Goal: Check status: Check status

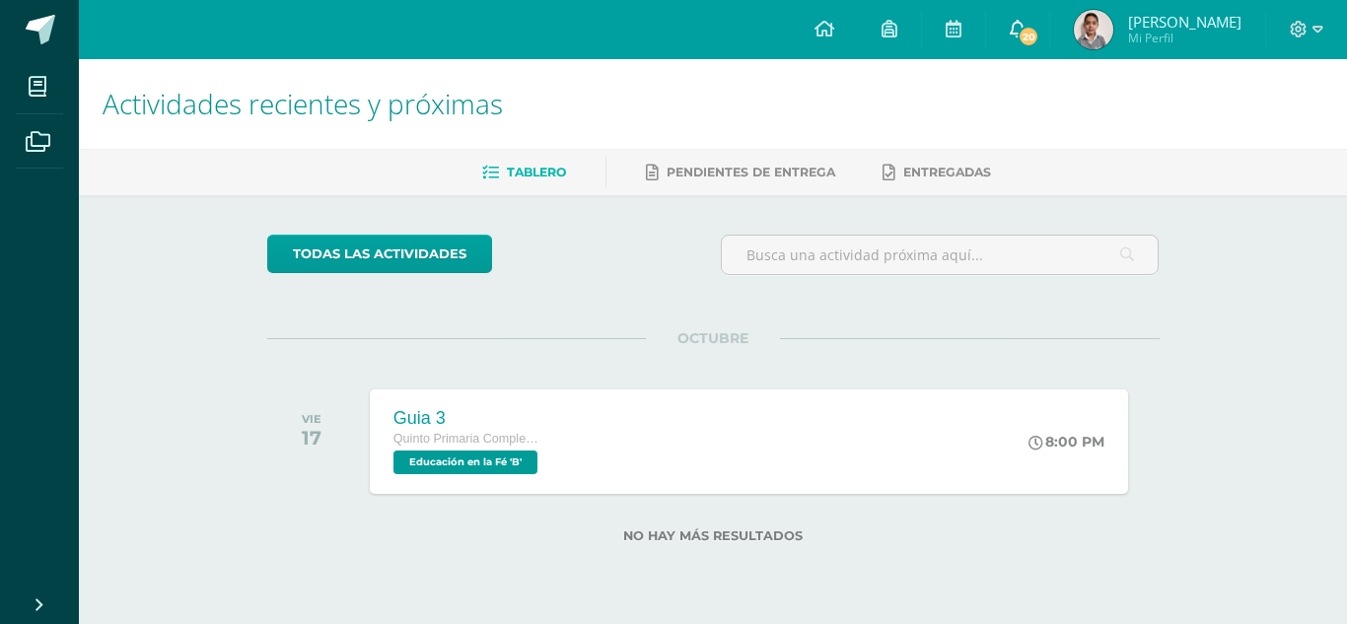
click at [1039, 30] on span "20" at bounding box center [1029, 37] width 22 height 22
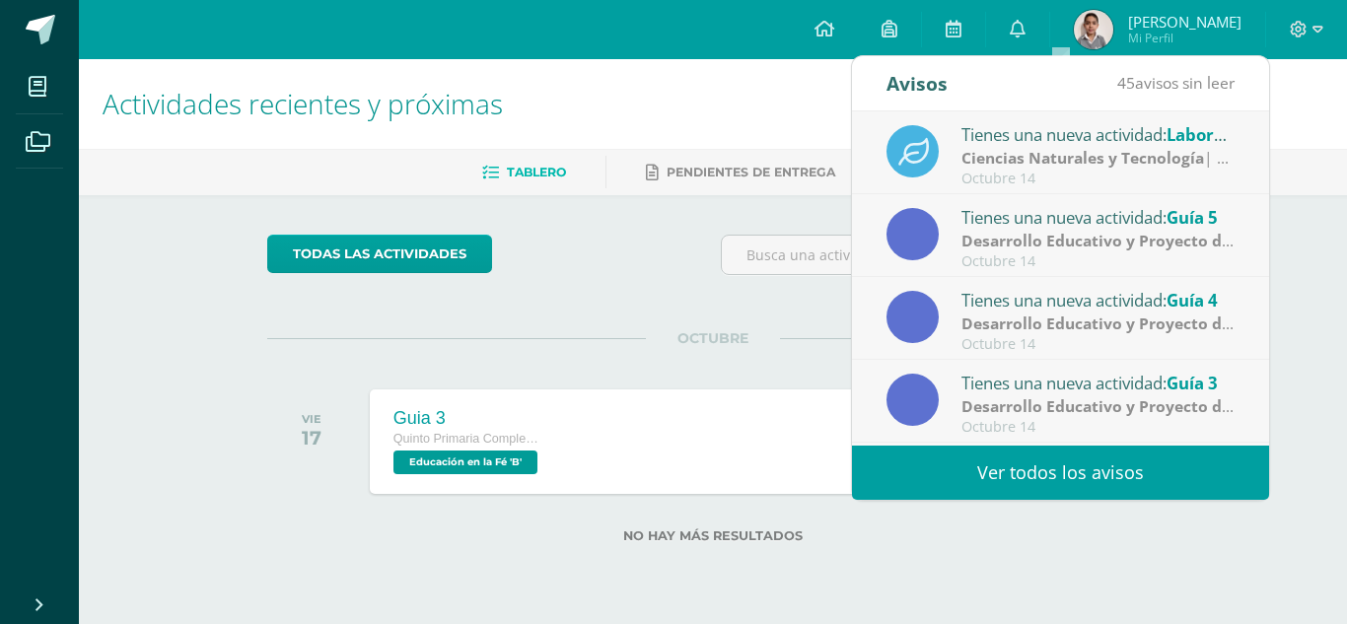
click at [1045, 154] on strong "Ciencias Naturales y Tecnología" at bounding box center [1082, 158] width 243 height 22
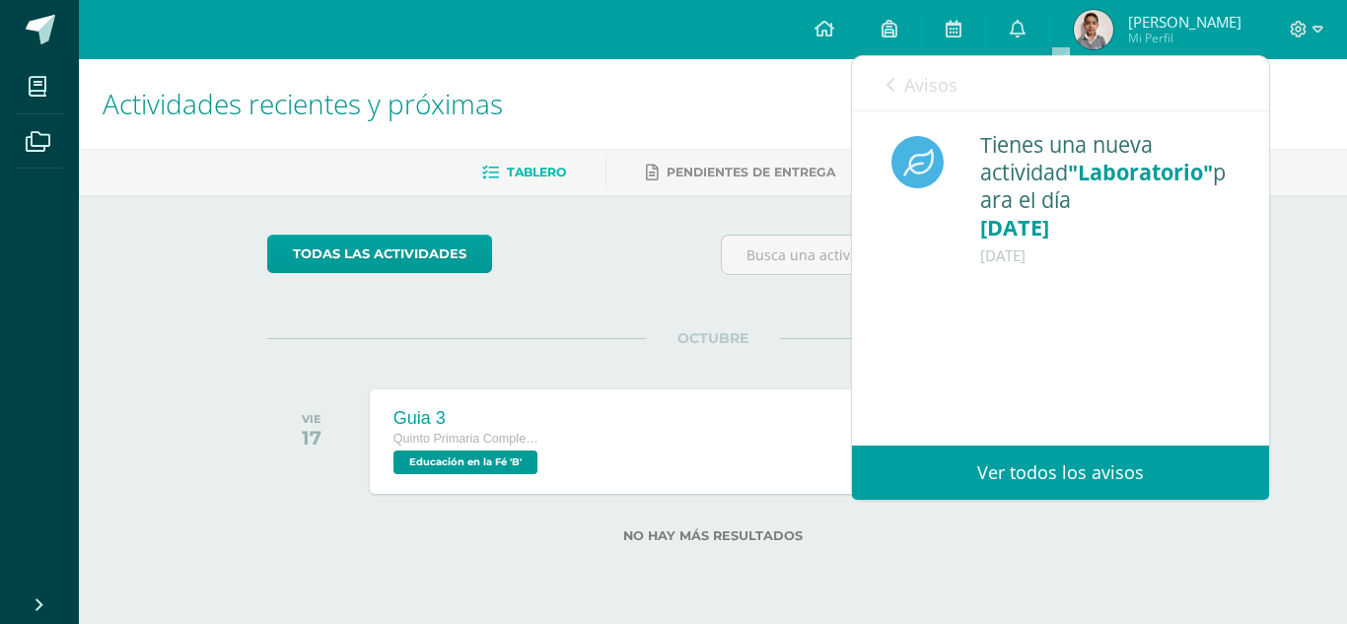
click at [932, 85] on span "Avisos" at bounding box center [930, 85] width 53 height 24
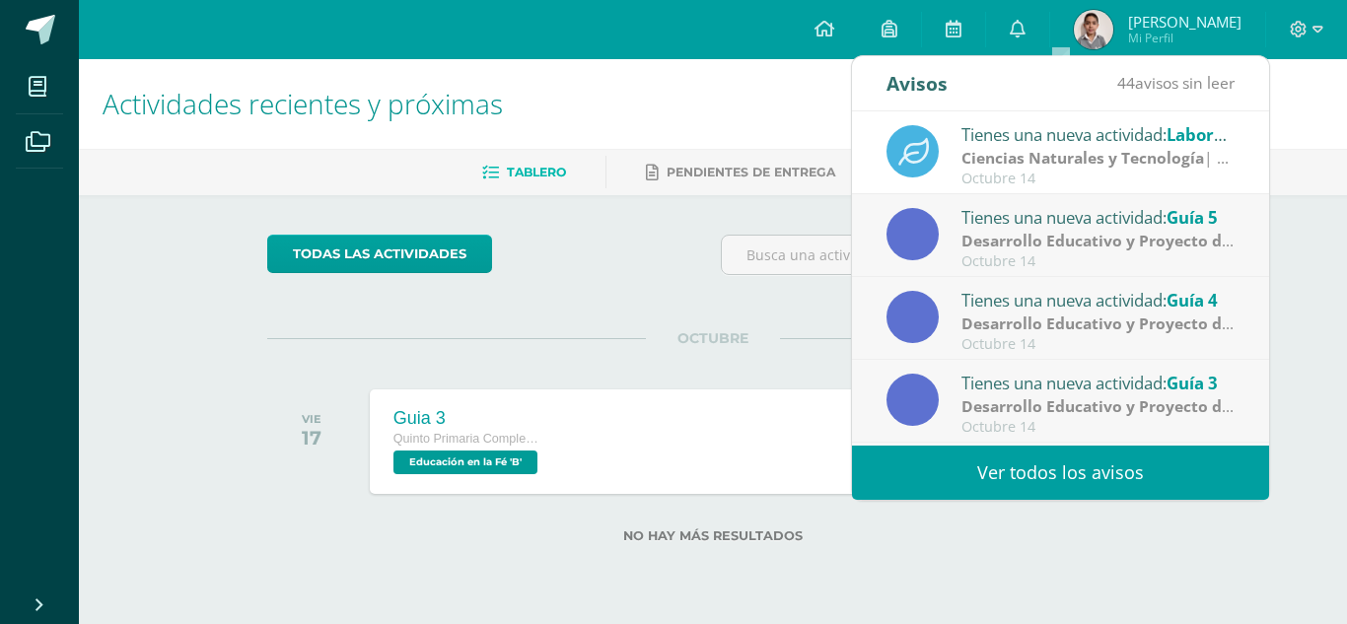
scroll to position [328, 0]
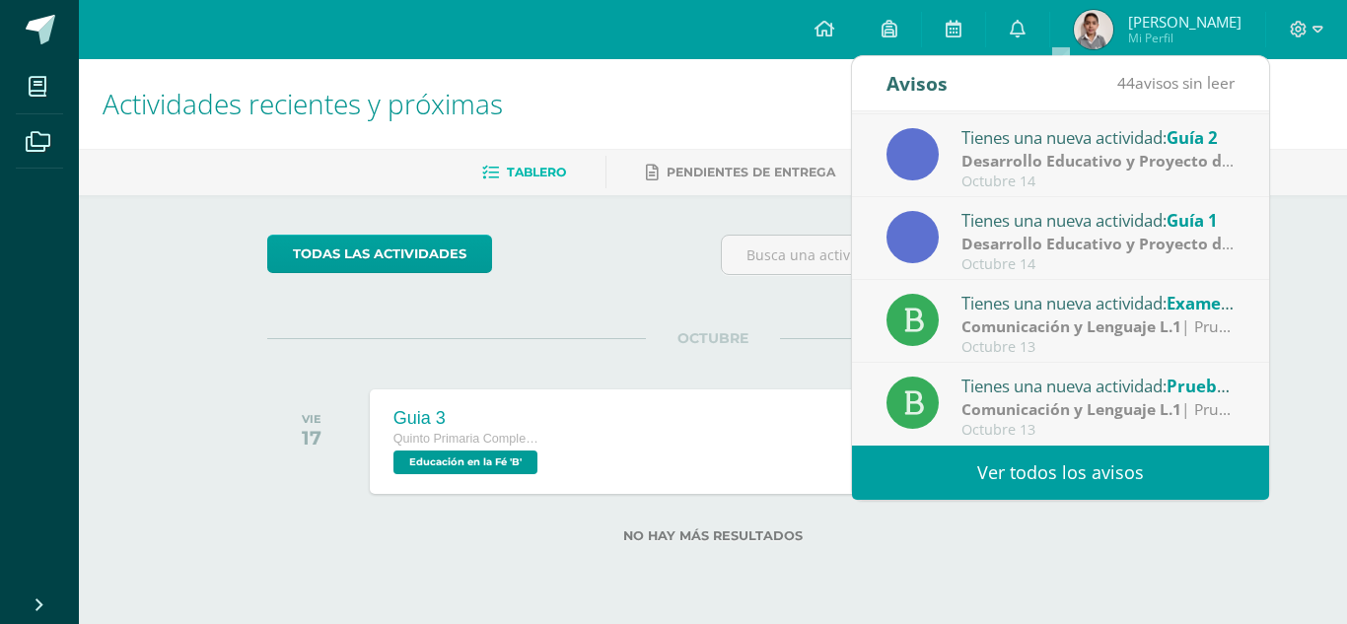
click at [583, 168] on ul "Tablero Pendientes de entrega Entregadas" at bounding box center [737, 172] width 1268 height 33
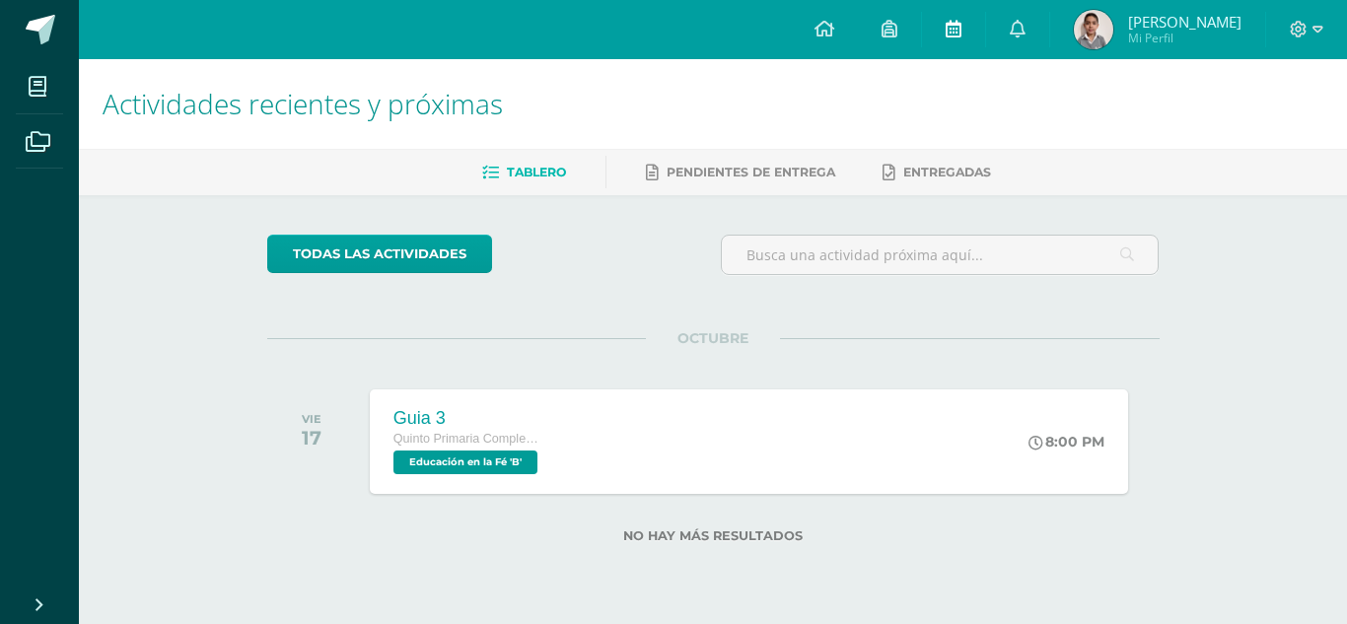
click at [985, 10] on link at bounding box center [953, 29] width 63 height 59
click at [985, 16] on link at bounding box center [953, 29] width 63 height 59
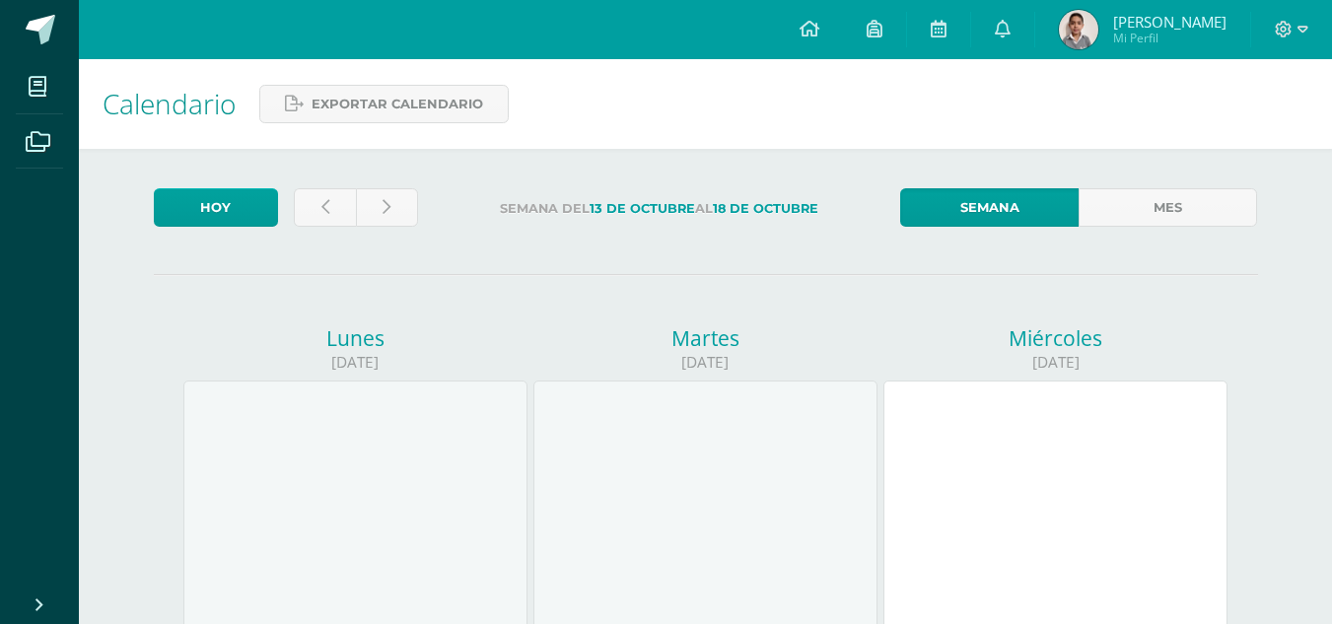
scroll to position [624, 0]
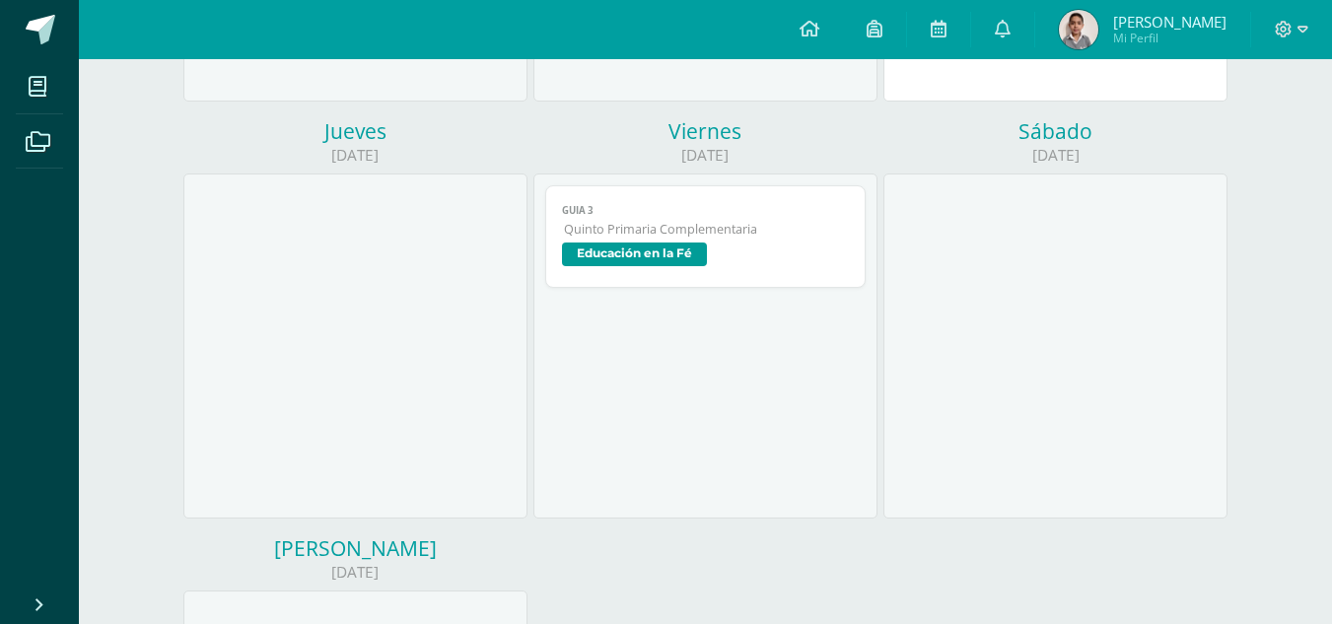
click at [708, 220] on link "Guia 3 Quinto Primaria Complementaria Educación en la Fé" at bounding box center [705, 236] width 320 height 103
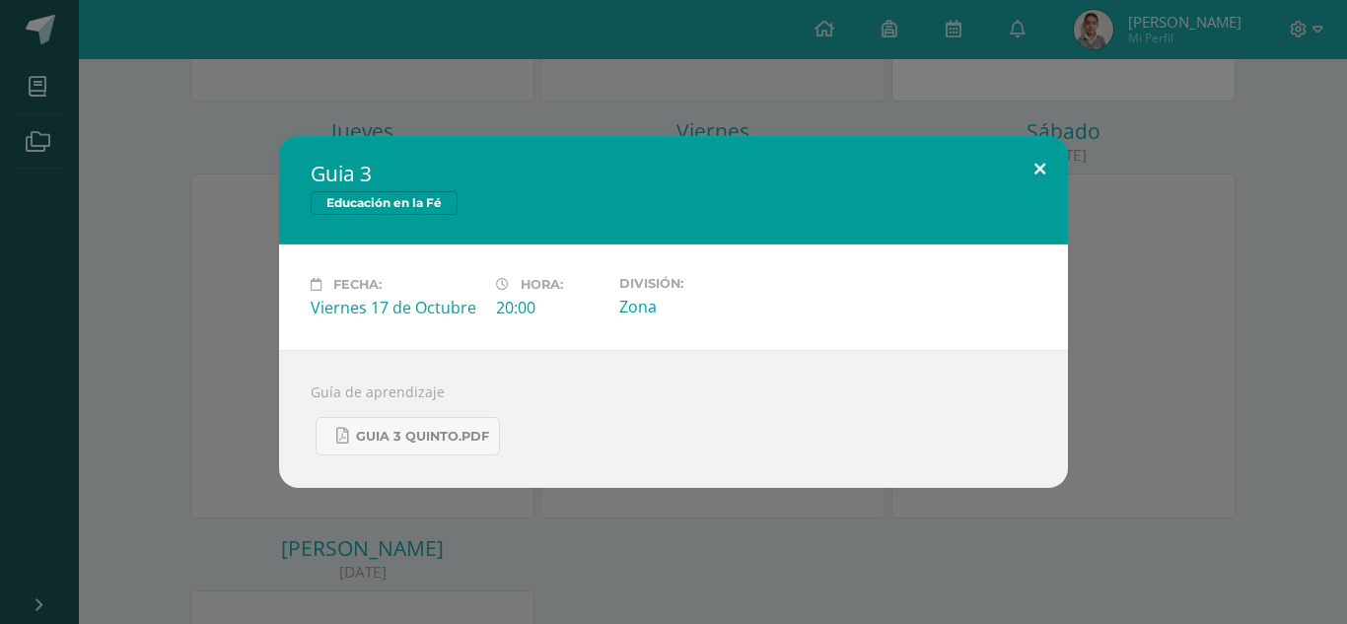
click at [1047, 174] on button at bounding box center [1040, 169] width 56 height 67
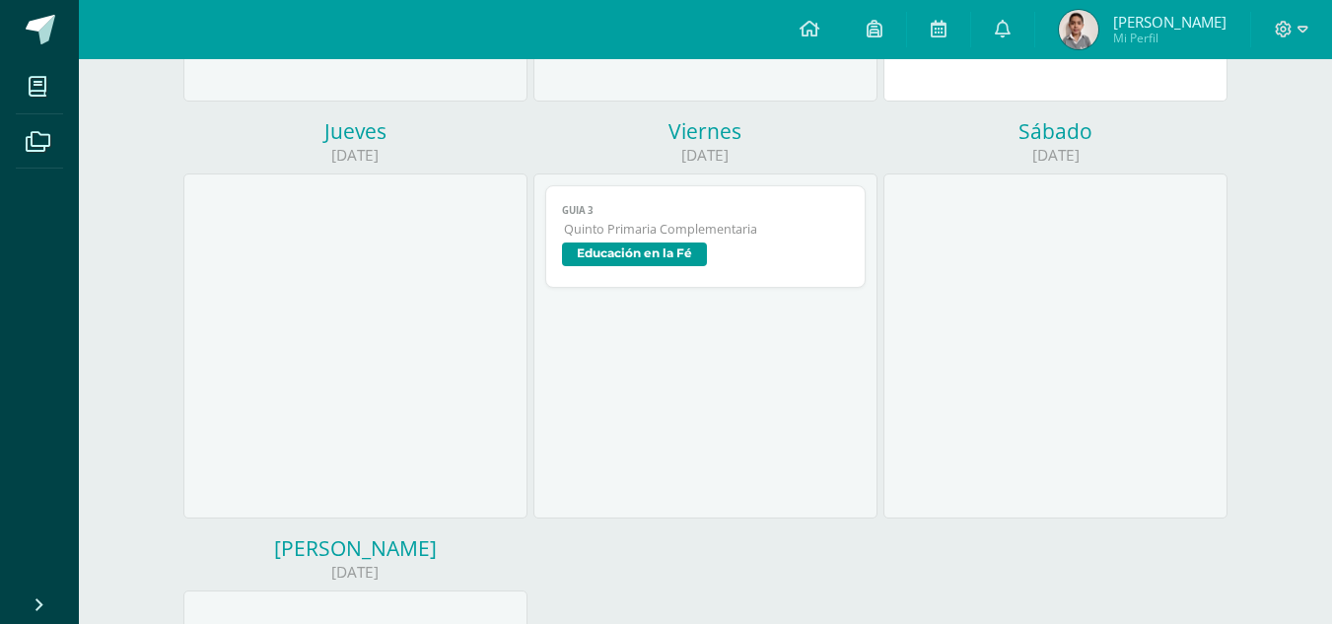
scroll to position [0, 0]
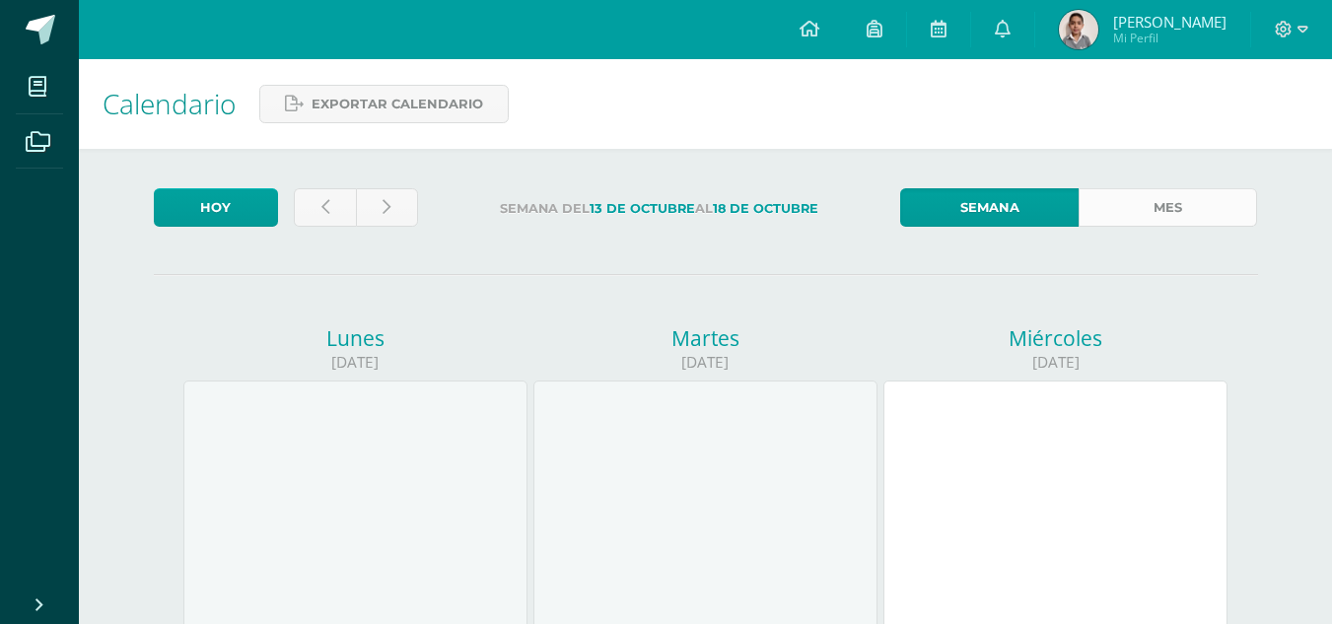
click at [1215, 212] on link "Mes" at bounding box center [1168, 207] width 178 height 38
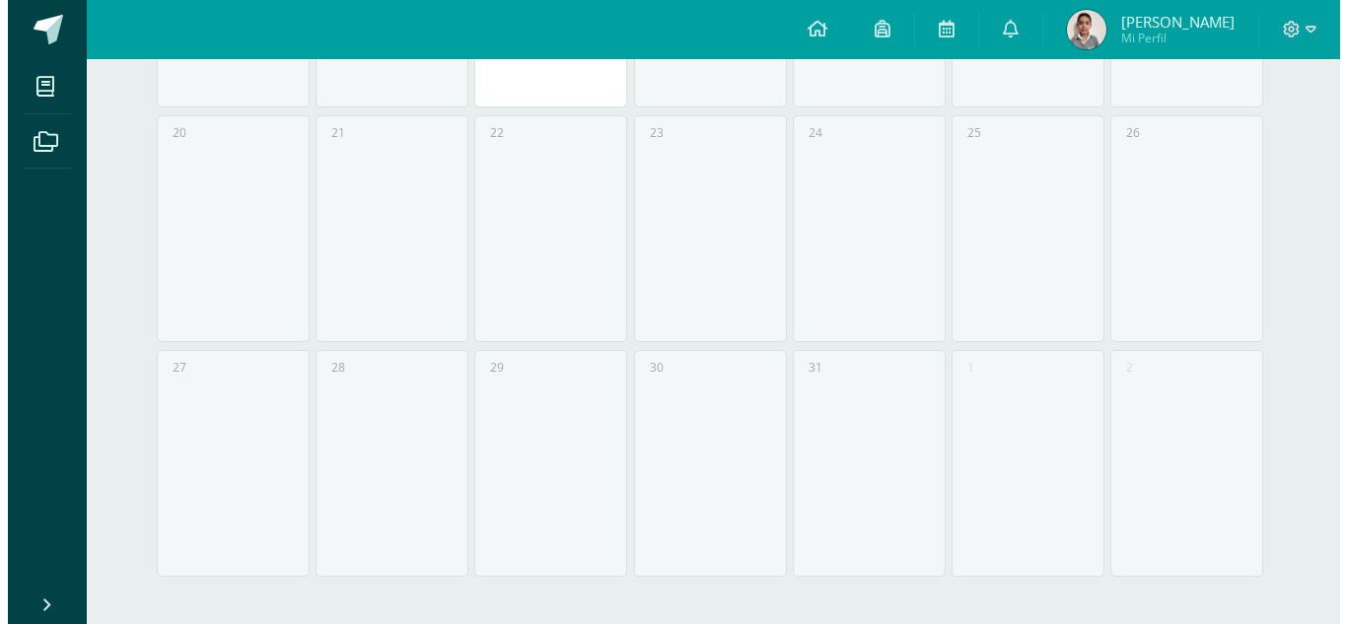
scroll to position [320, 0]
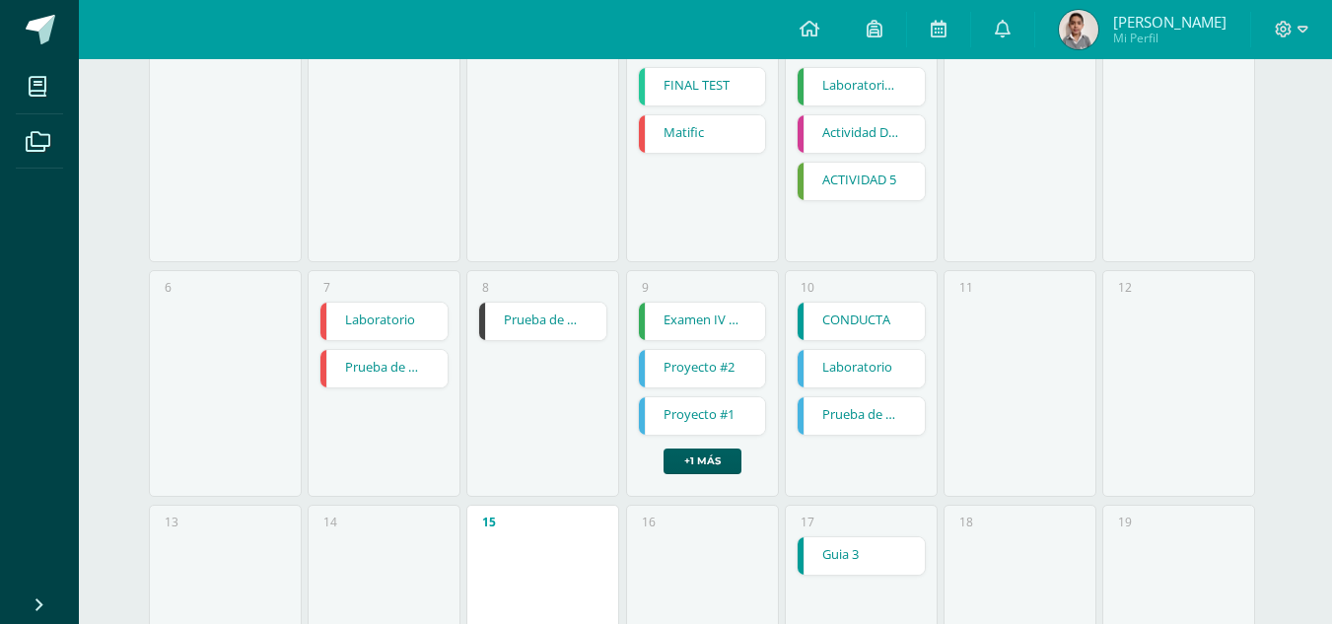
click at [858, 557] on link "Guia 3" at bounding box center [861, 555] width 127 height 37
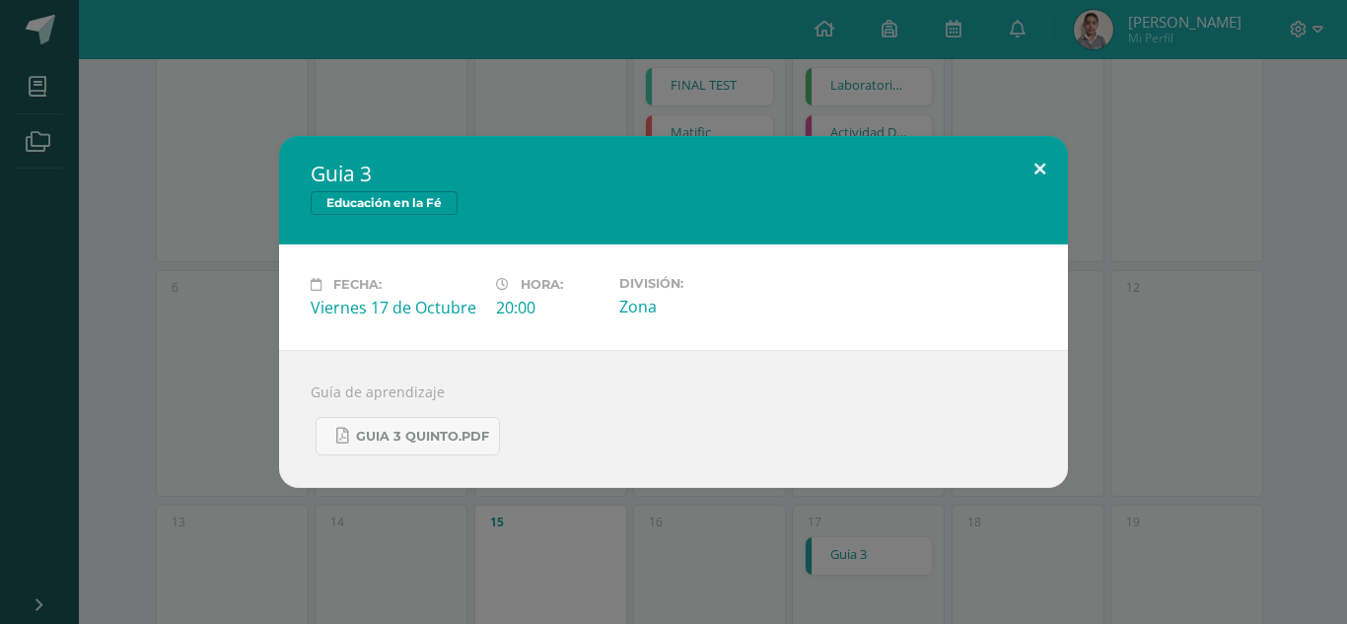
click at [1031, 152] on button at bounding box center [1040, 169] width 56 height 67
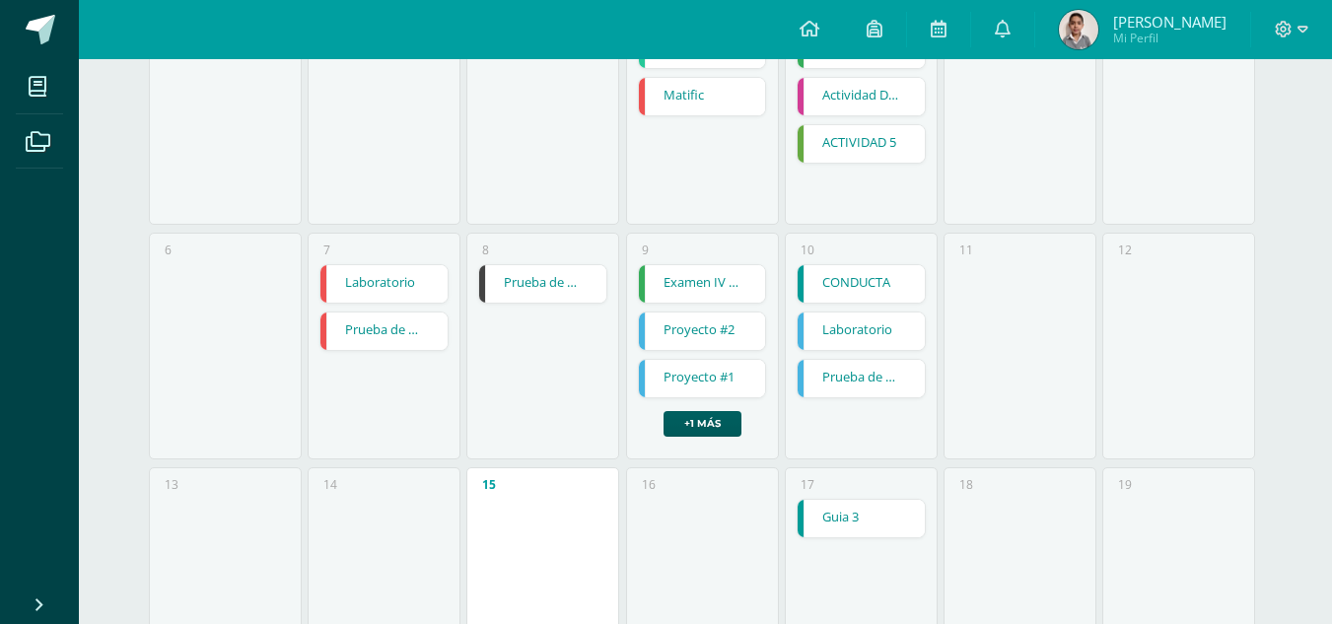
scroll to position [945, 0]
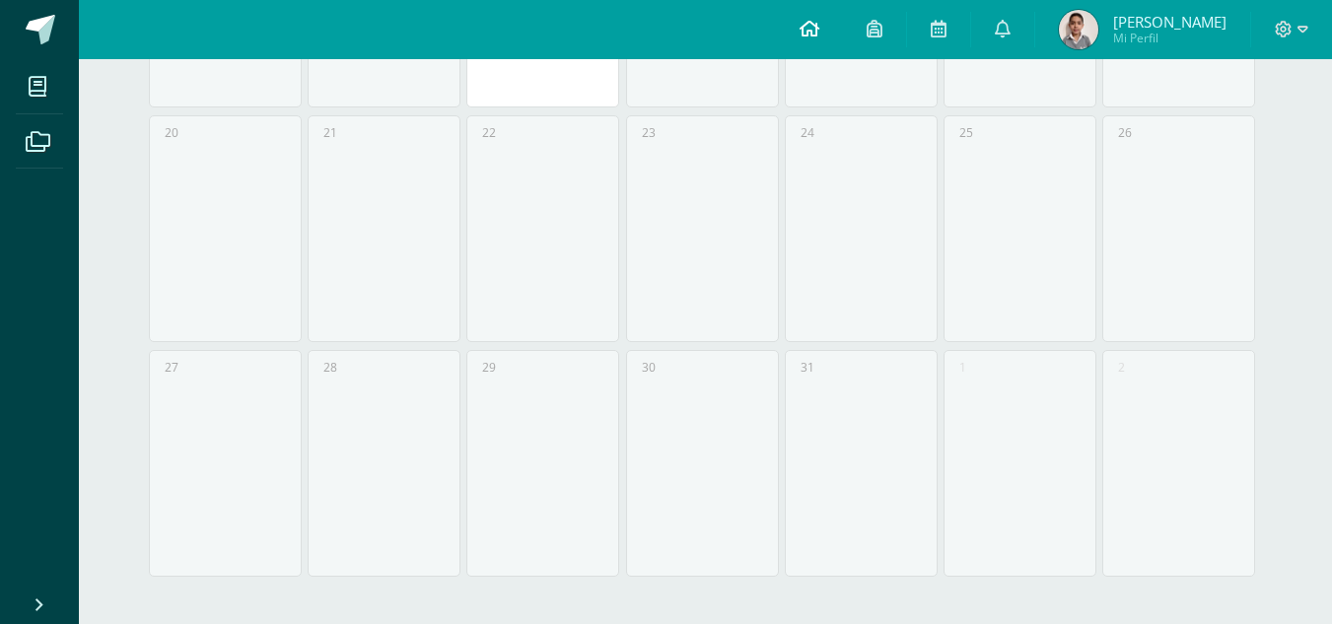
click at [839, 26] on link at bounding box center [809, 29] width 67 height 59
